Goal: Transaction & Acquisition: Obtain resource

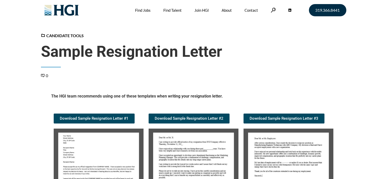
click at [27, 100] on article "Candidate Tools Sample Resignation Letter 0 Spread the love The HGI team recomm…" at bounding box center [193, 136] width 387 height 206
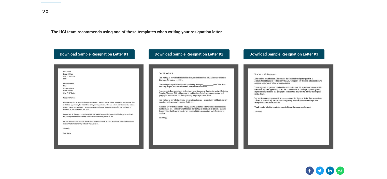
scroll to position [61, 0]
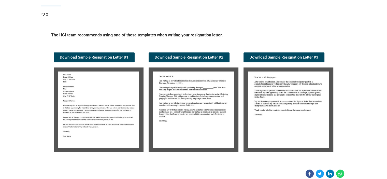
click at [88, 92] on img at bounding box center [99, 110] width 90 height 85
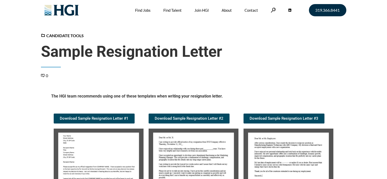
click at [269, 76] on div "0" at bounding box center [194, 76] width 306 height 6
click at [70, 149] on img at bounding box center [99, 171] width 90 height 85
click at [94, 117] on span "Download Sample Resignation Letter #1" at bounding box center [94, 119] width 69 height 4
